Goal: Task Accomplishment & Management: Manage account settings

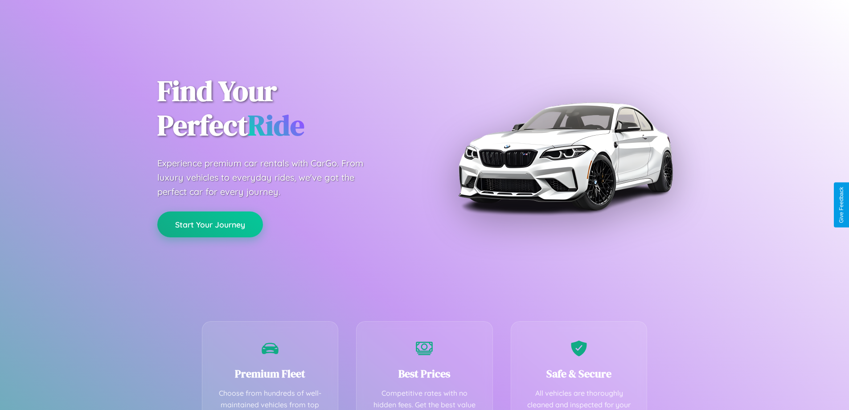
click at [210, 225] on button "Start Your Journey" at bounding box center [210, 224] width 106 height 26
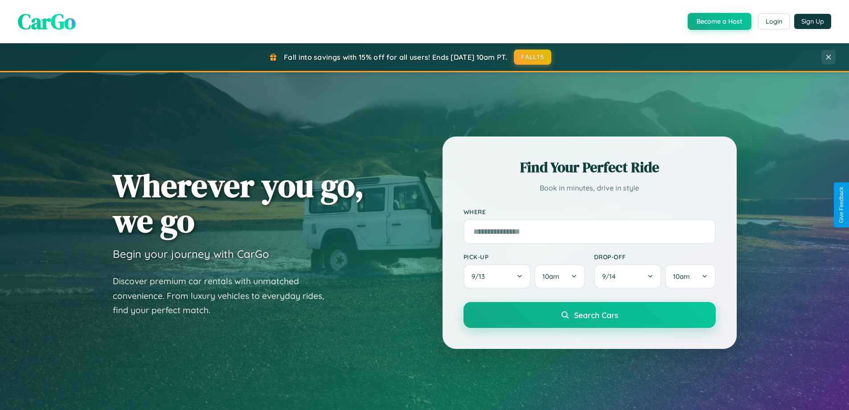
scroll to position [1715, 0]
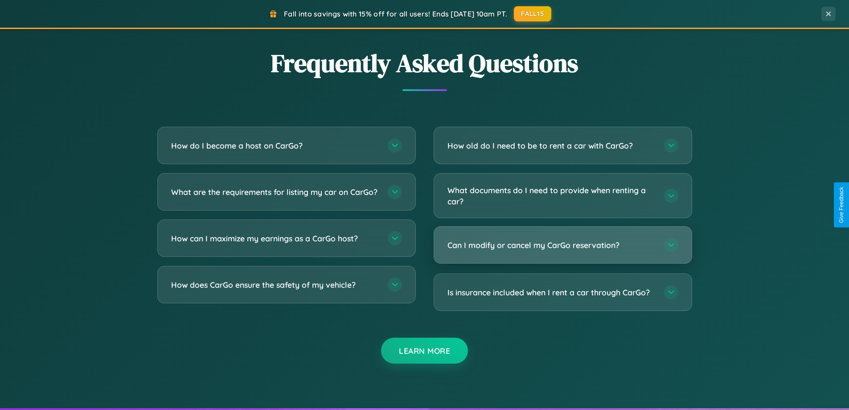
click at [563, 245] on h3 "Can I modify or cancel my CarGo reservation?" at bounding box center [552, 244] width 208 height 11
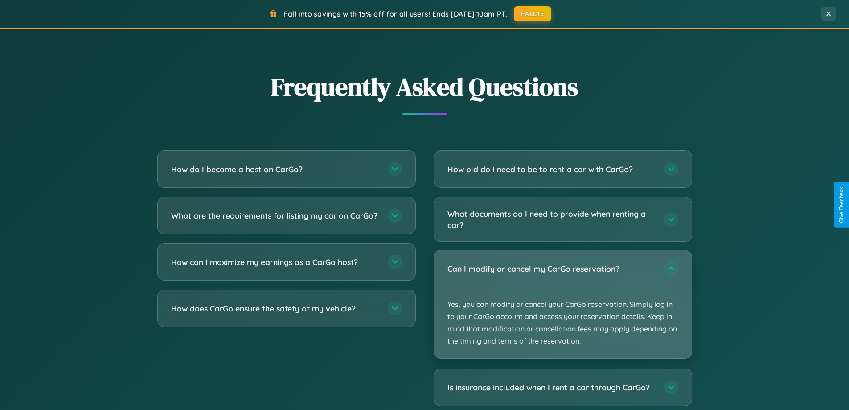
scroll to position [384, 0]
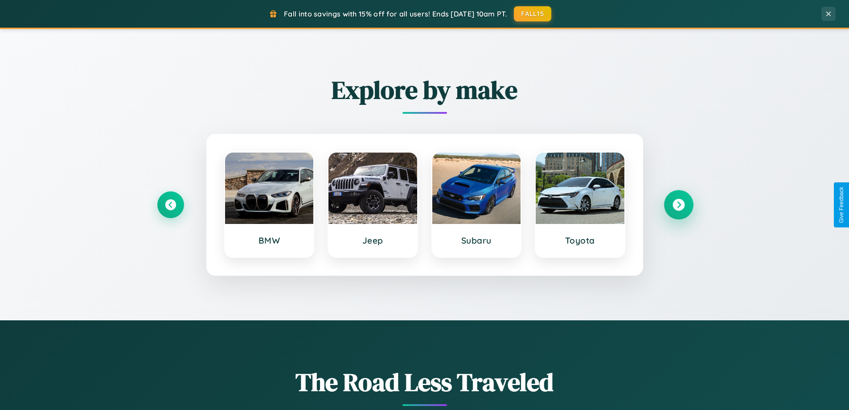
click at [678, 205] on icon at bounding box center [679, 205] width 12 height 12
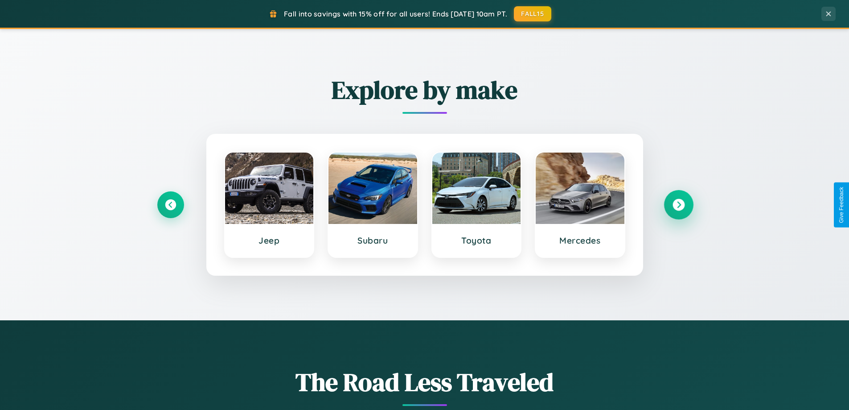
click at [678, 205] on icon at bounding box center [679, 205] width 12 height 12
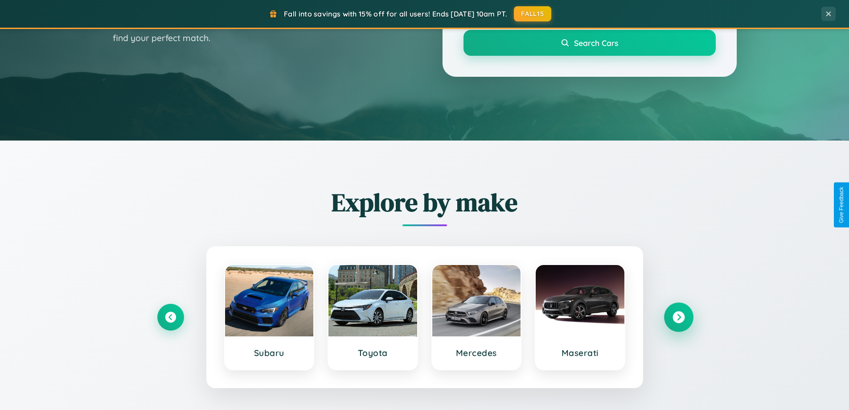
scroll to position [0, 0]
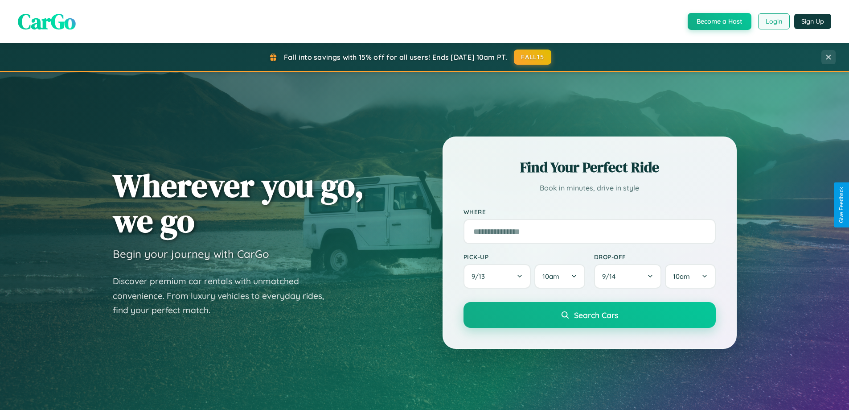
click at [773, 21] on button "Login" at bounding box center [774, 21] width 32 height 16
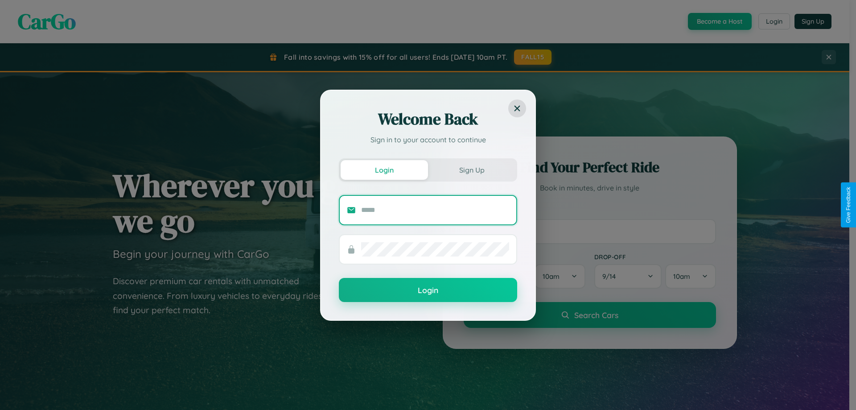
click at [435, 210] on input "text" at bounding box center [435, 210] width 148 height 14
type input "**********"
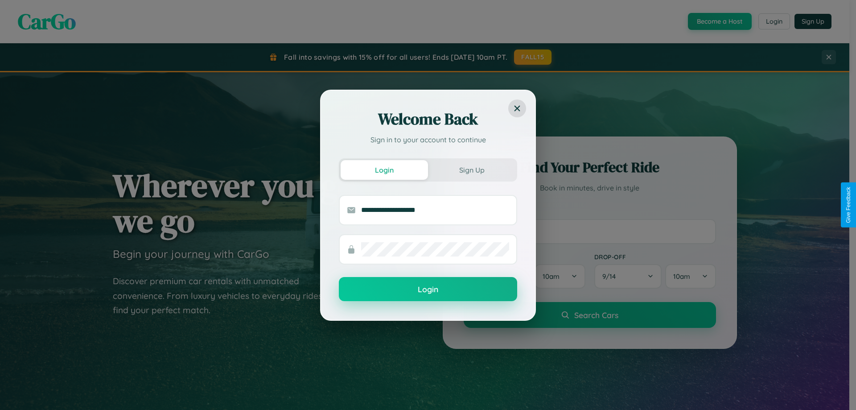
click at [428, 289] on button "Login" at bounding box center [428, 289] width 178 height 24
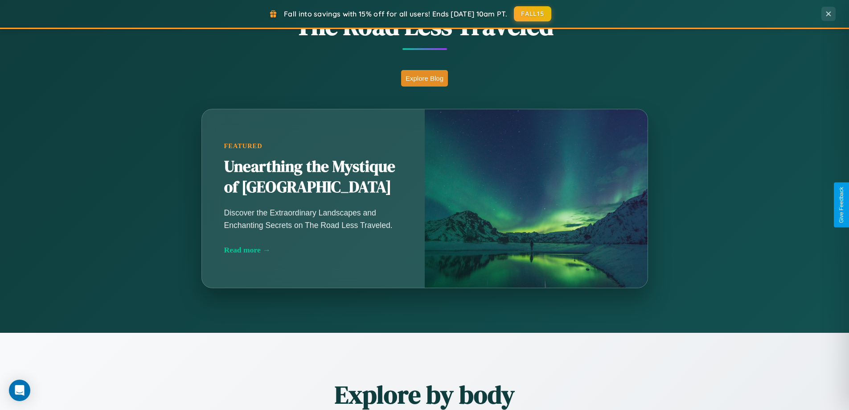
scroll to position [384, 0]
